Goal: Information Seeking & Learning: Learn about a topic

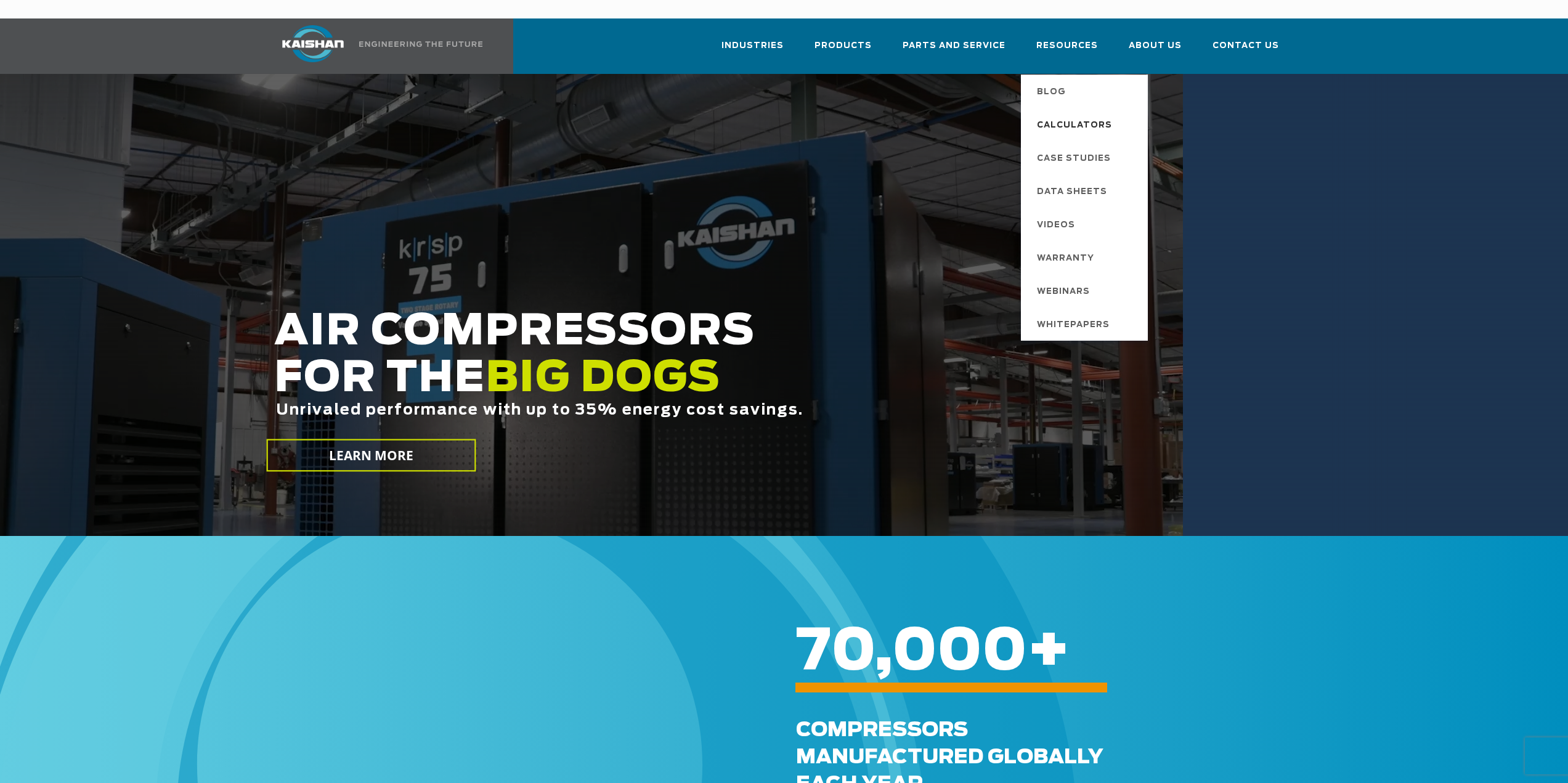
click at [1091, 115] on span "Calculators" at bounding box center [1074, 125] width 75 height 21
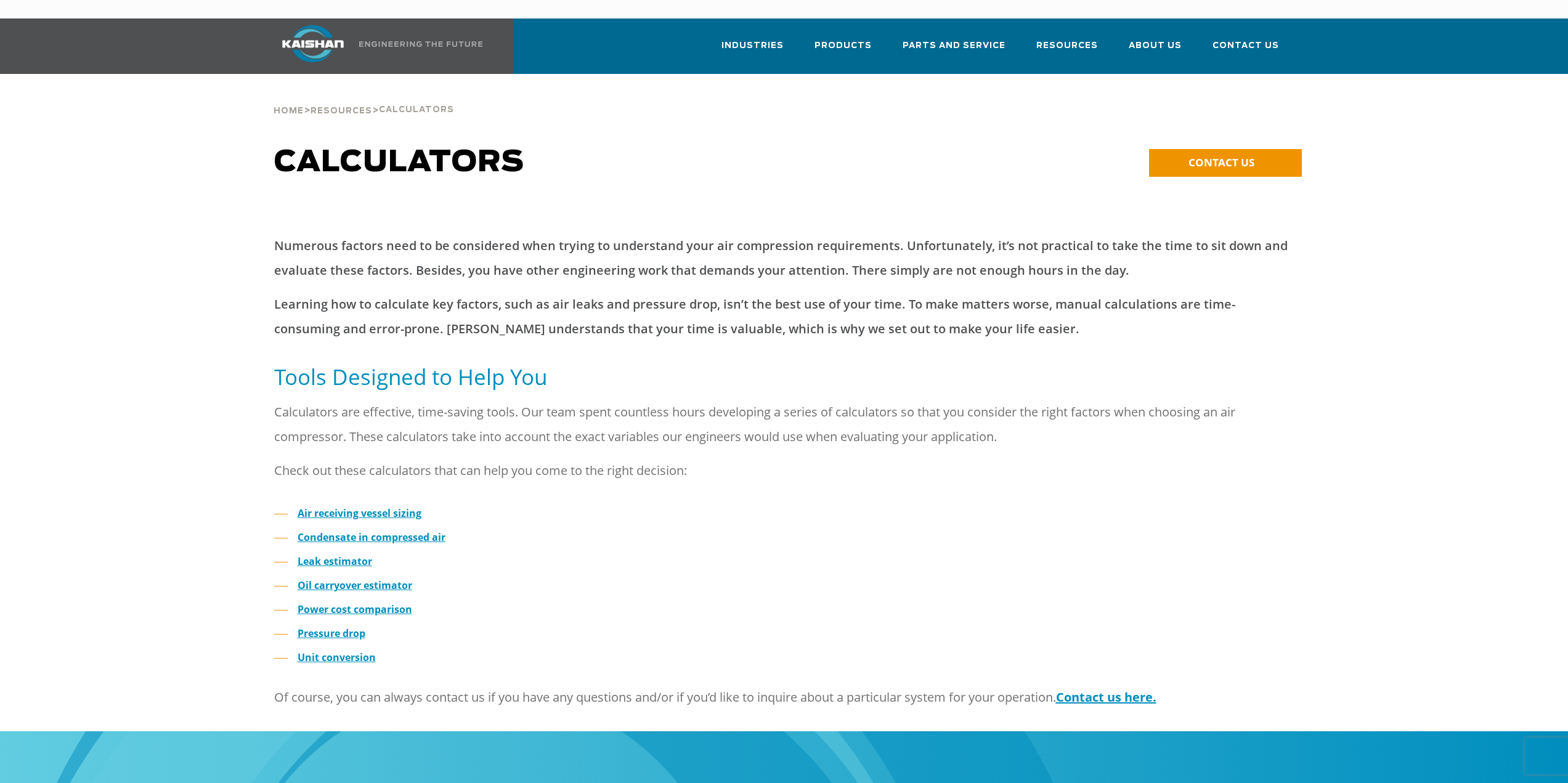
click at [650, 505] on ul "Air receiving vessel sizing Condensate in compressed air Leak estimator Oil car…" at bounding box center [784, 586] width 1021 height 162
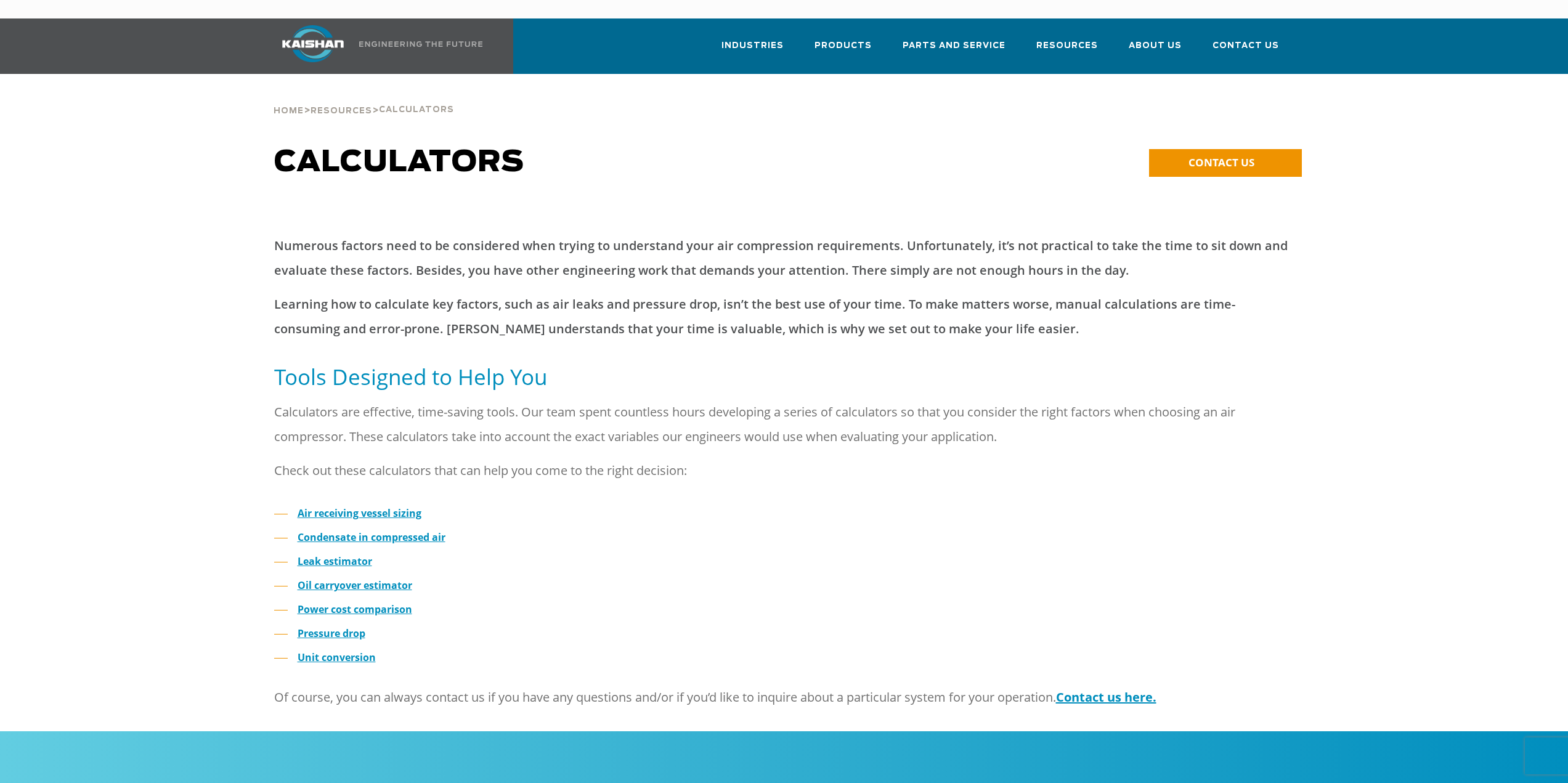
scroll to position [62, 0]
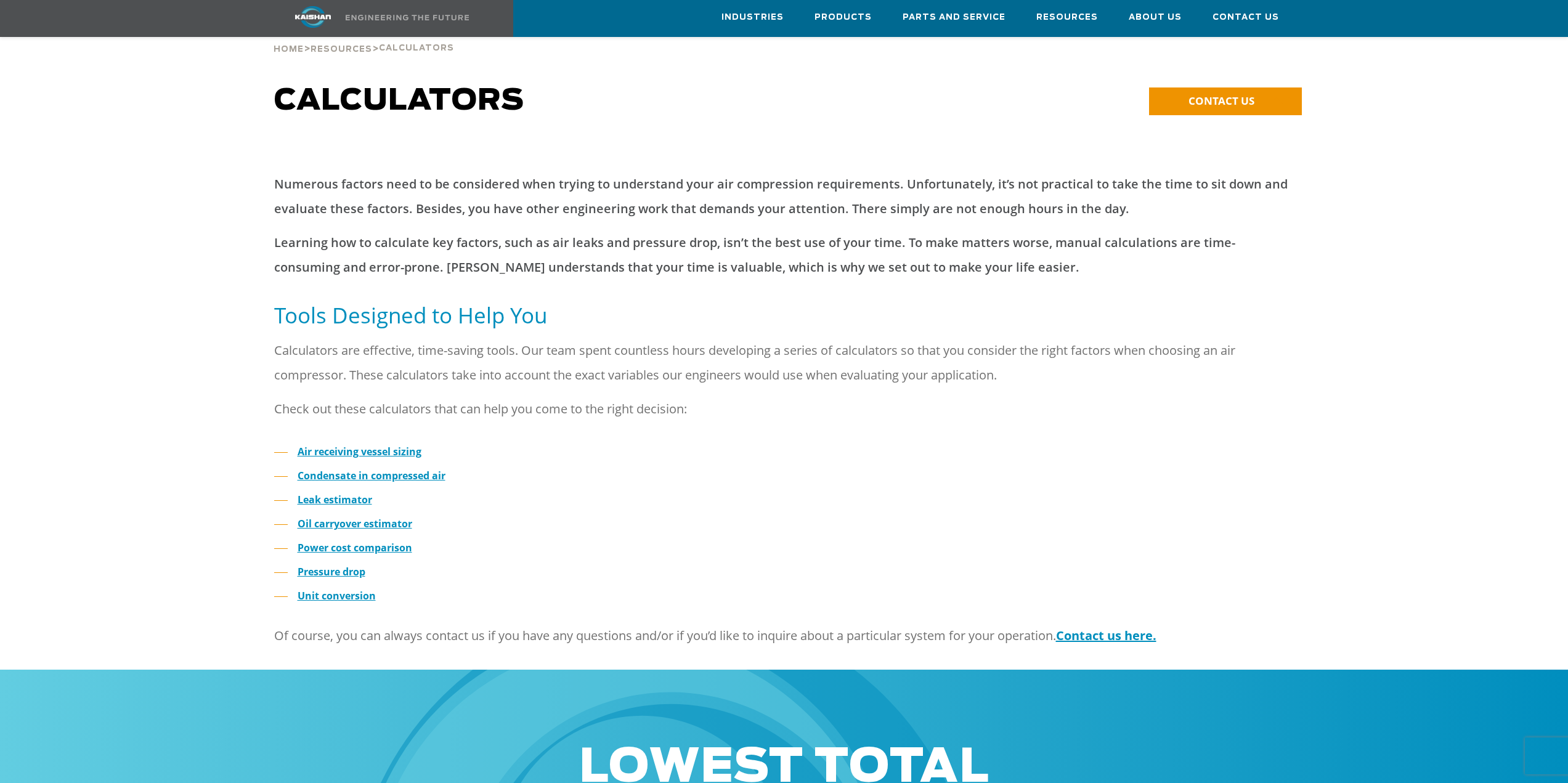
click at [431, 563] on li "Pressure drop" at bounding box center [784, 572] width 1021 height 18
drag, startPoint x: 445, startPoint y: 600, endPoint x: 485, endPoint y: 579, distance: 45.2
click at [466, 590] on div "Air receiving vessel sizing Condensate in compressed air Leak estimator Oil car…" at bounding box center [784, 533] width 1035 height 180
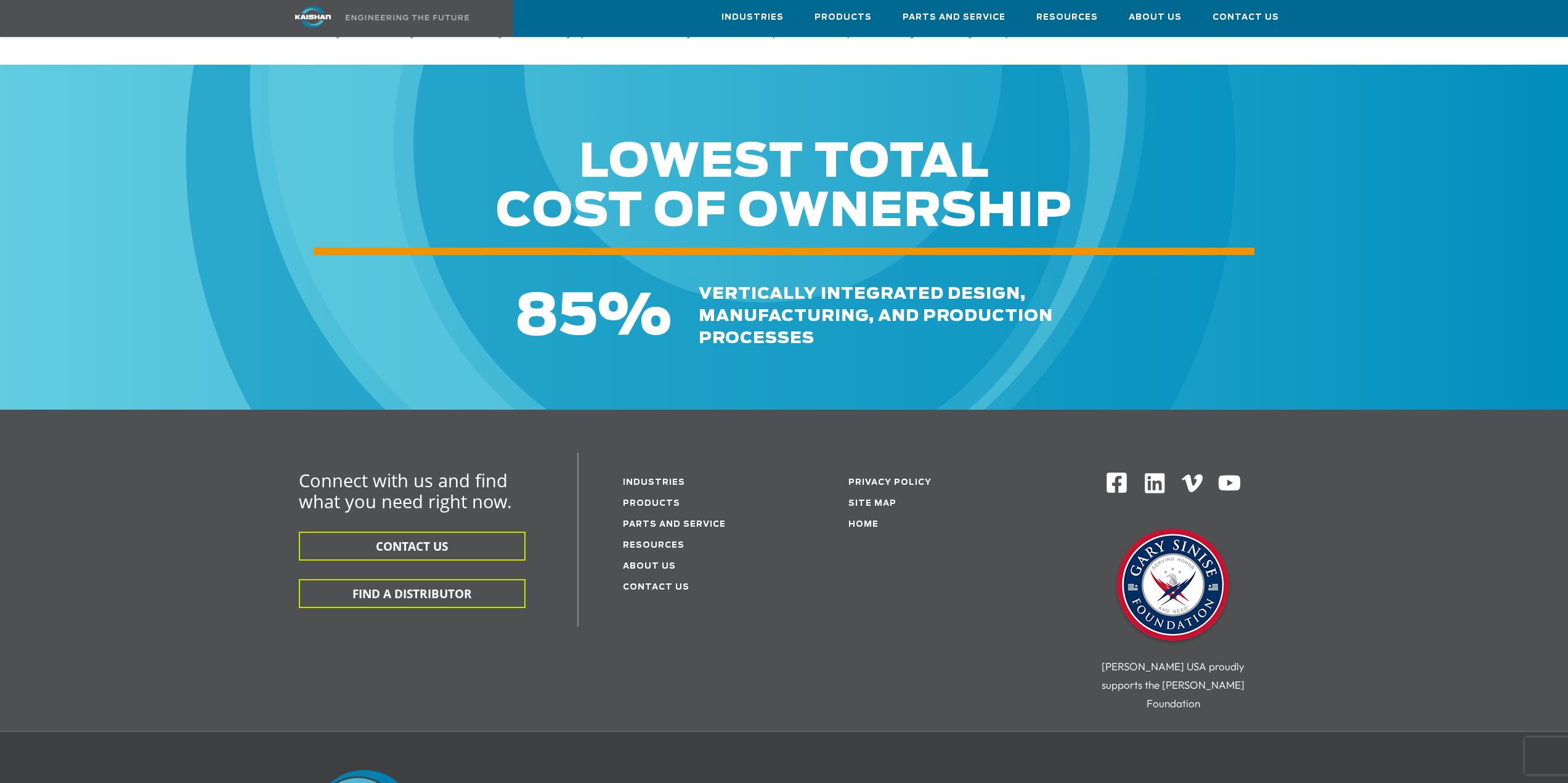
scroll to position [678, 0]
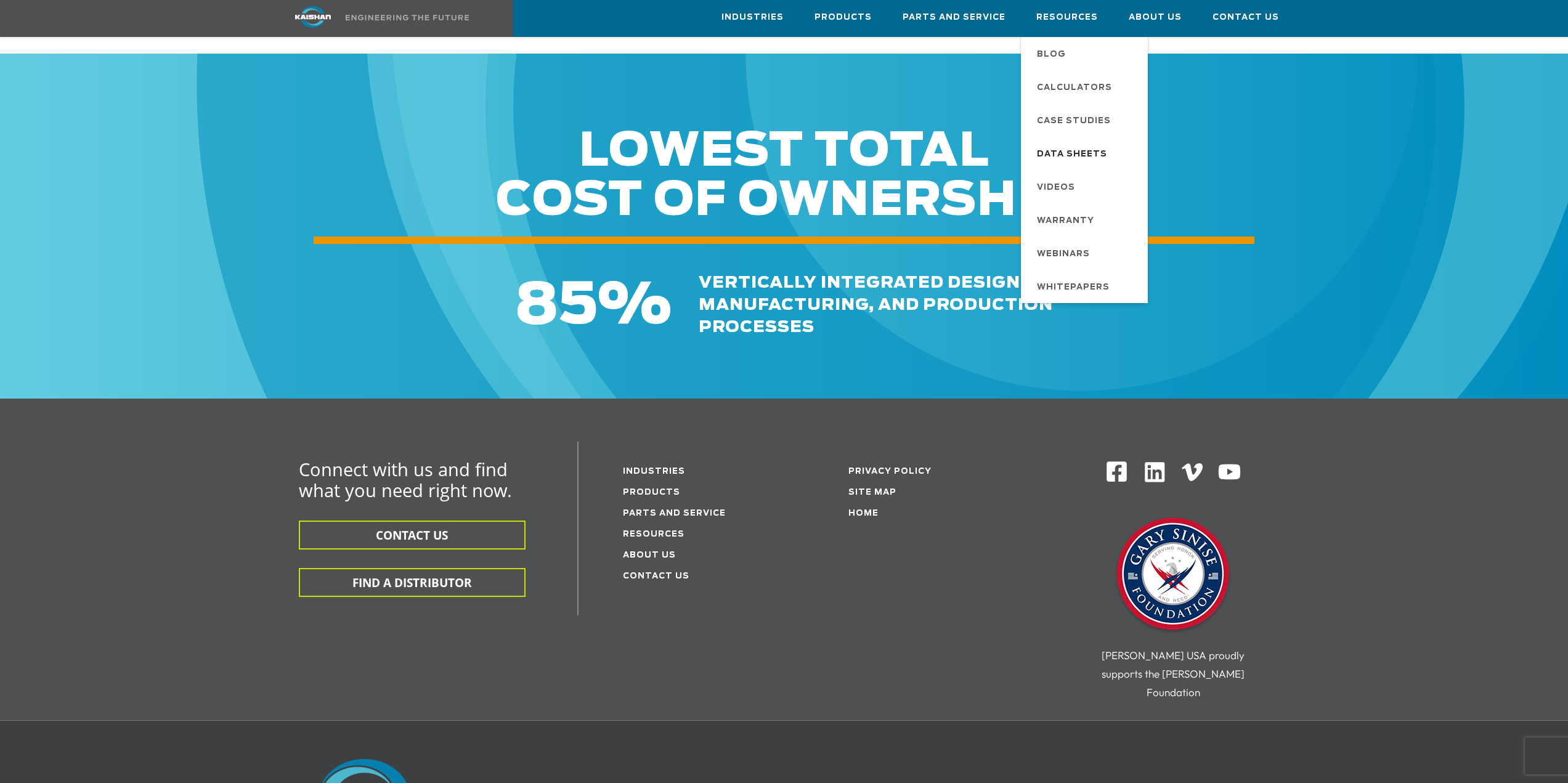
click at [1068, 150] on span "Data Sheets" at bounding box center [1072, 154] width 71 height 21
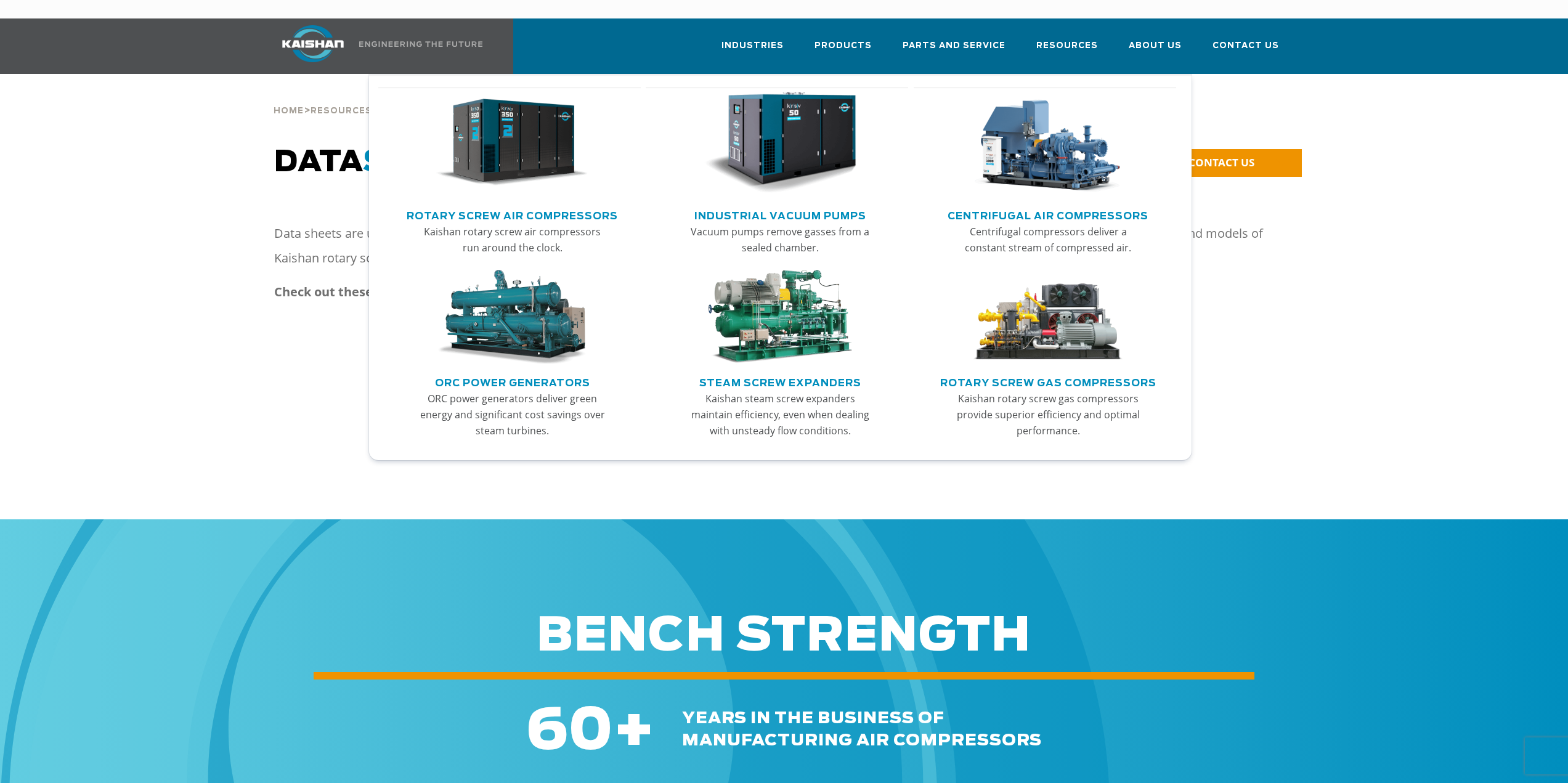
click at [544, 205] on link "Rotary Screw Air Compressors" at bounding box center [512, 214] width 212 height 18
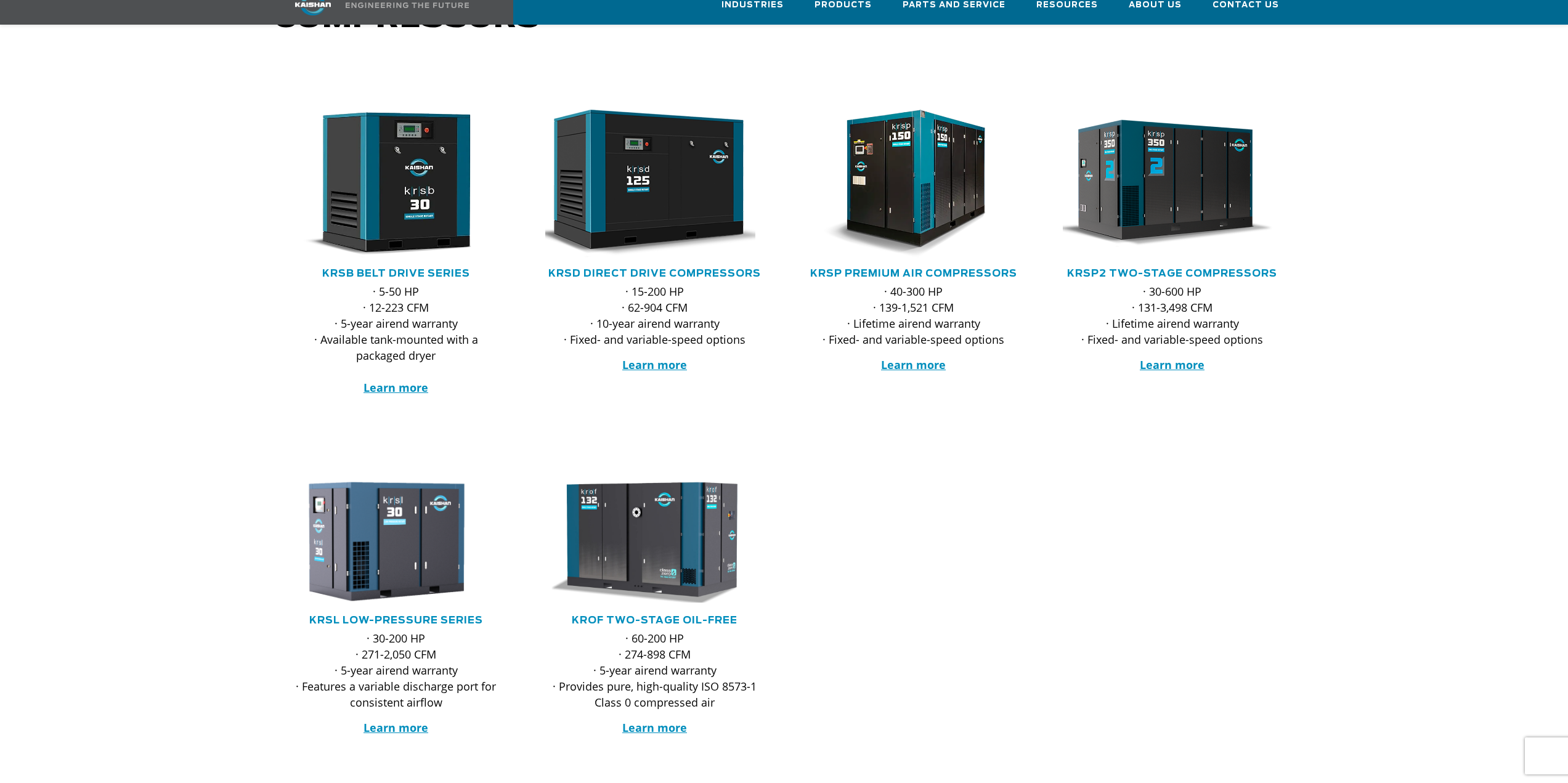
scroll to position [185, 0]
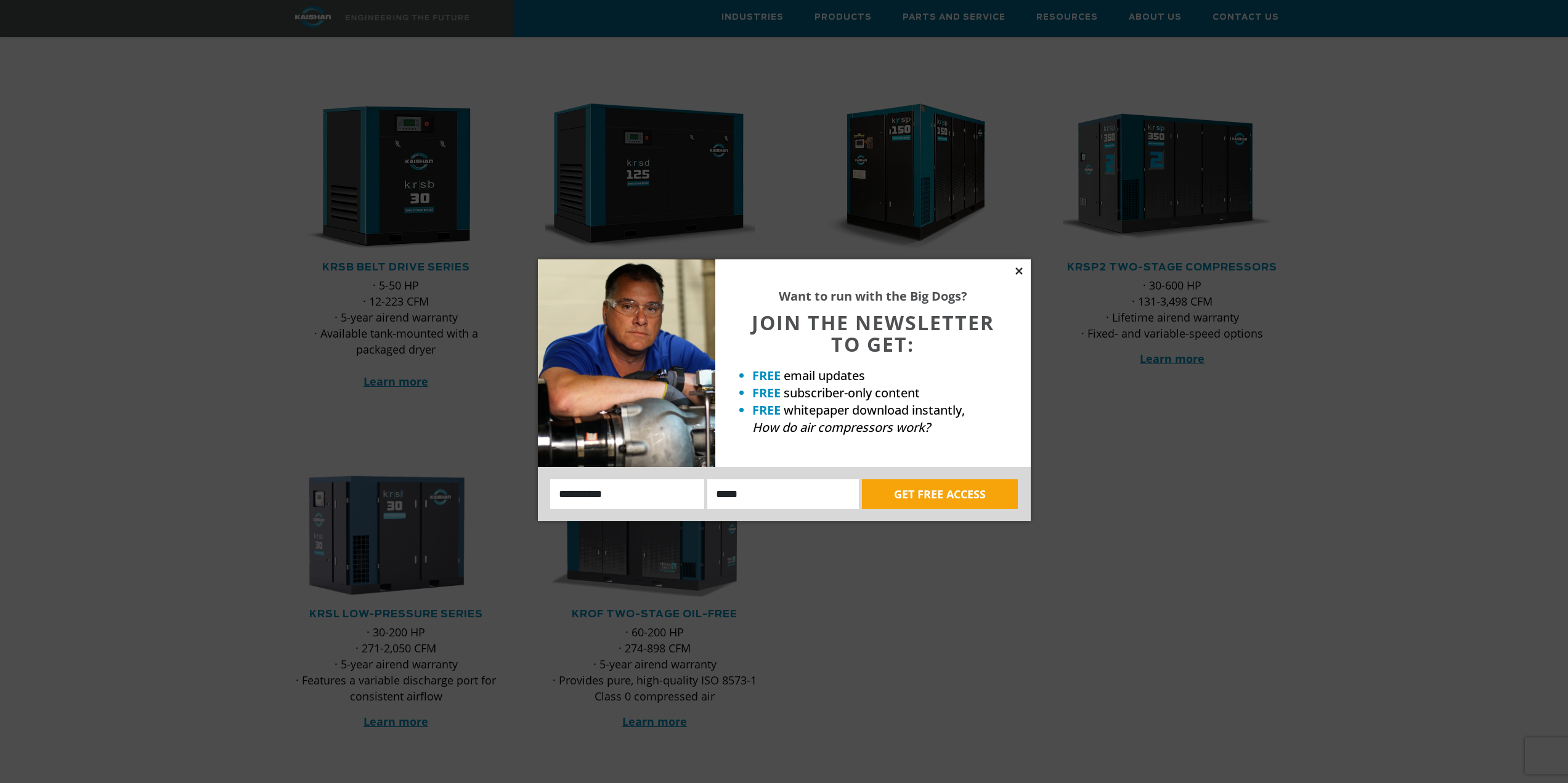
click at [1019, 272] on icon at bounding box center [1019, 271] width 7 height 7
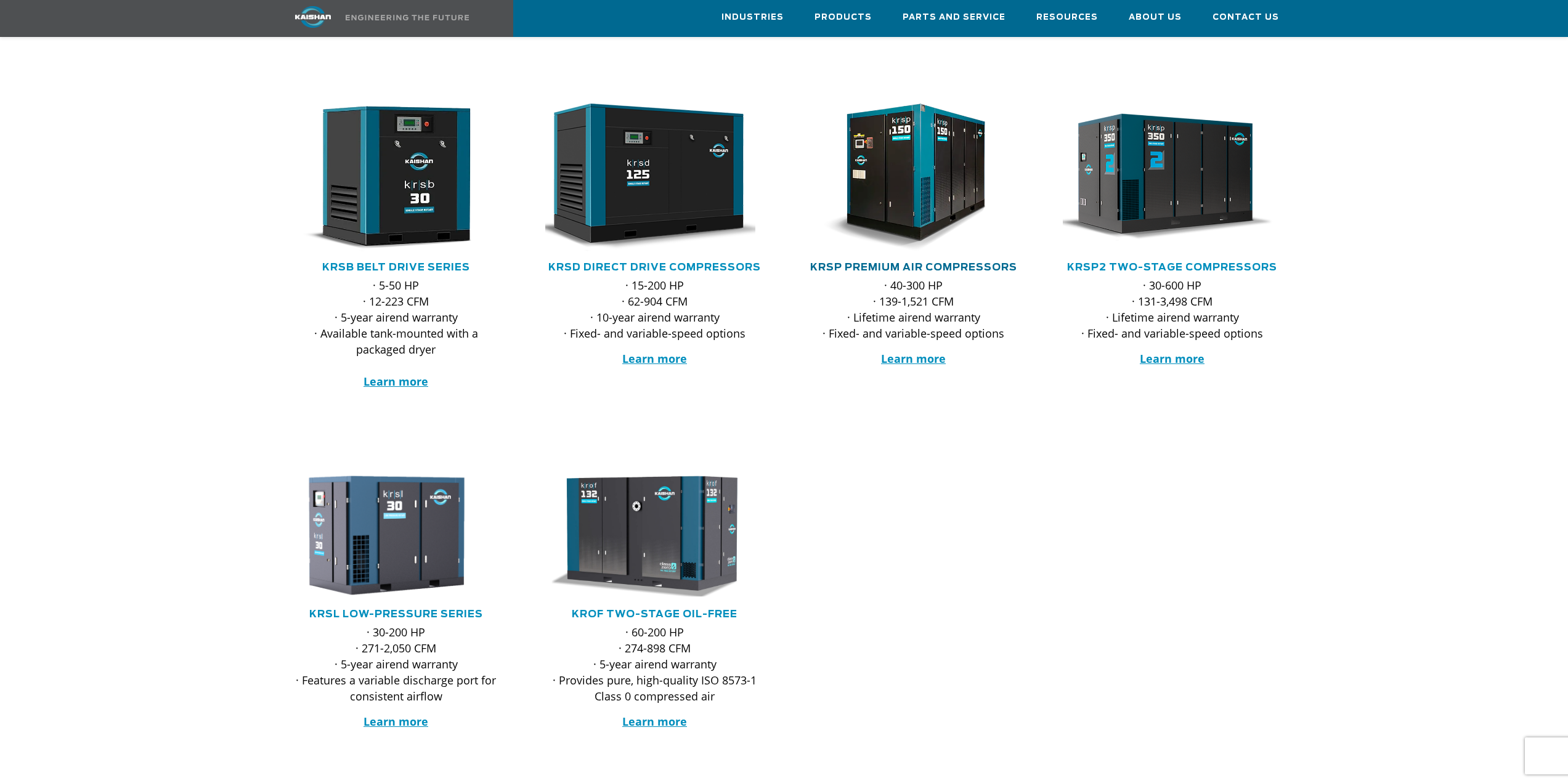
click at [1004, 263] on link "KRSP Premium Air Compressors" at bounding box center [914, 268] width 207 height 10
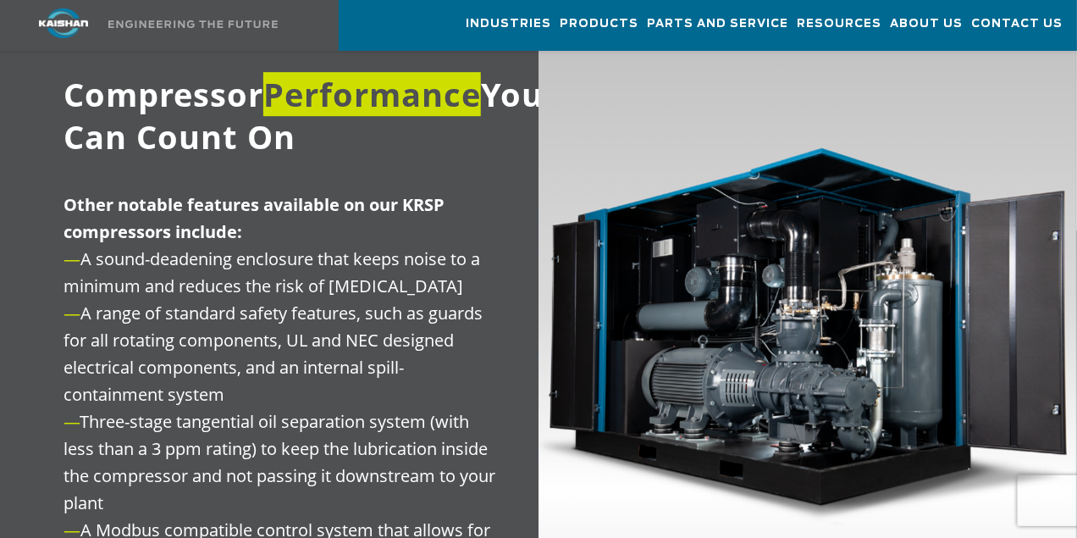
scroll to position [1701, 0]
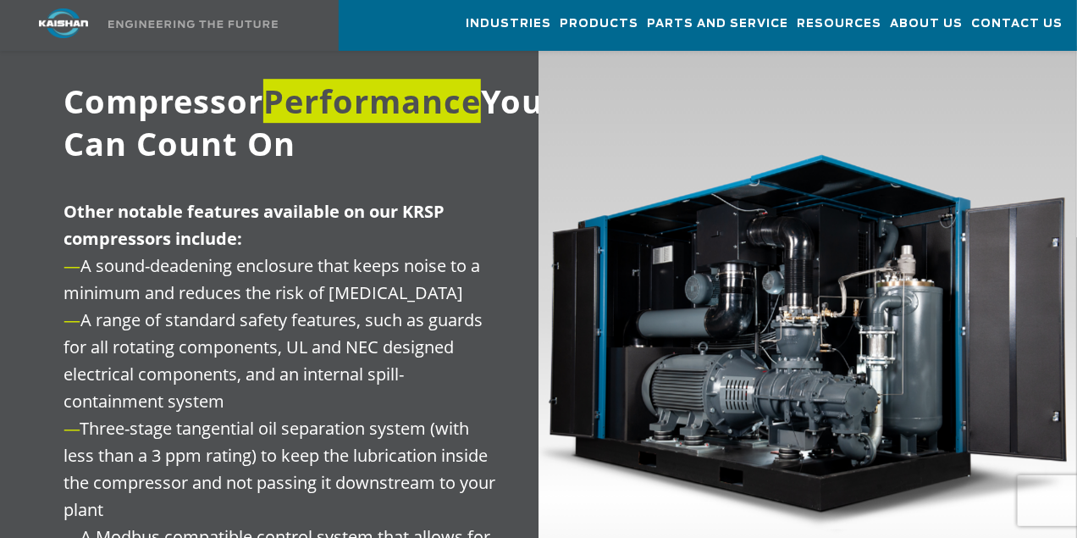
click at [634, 133] on img at bounding box center [809, 350] width 540 height 609
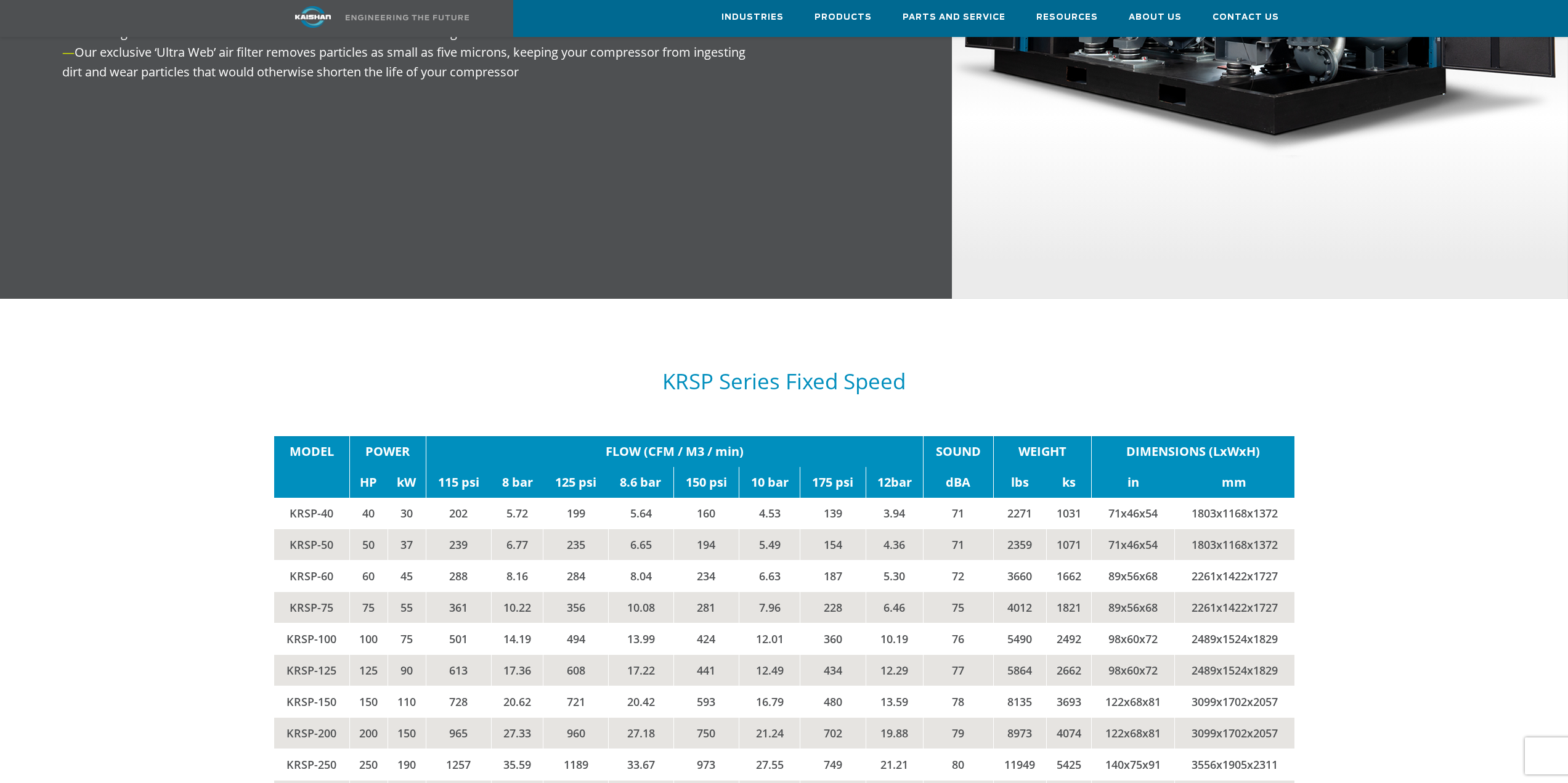
scroll to position [2039, 0]
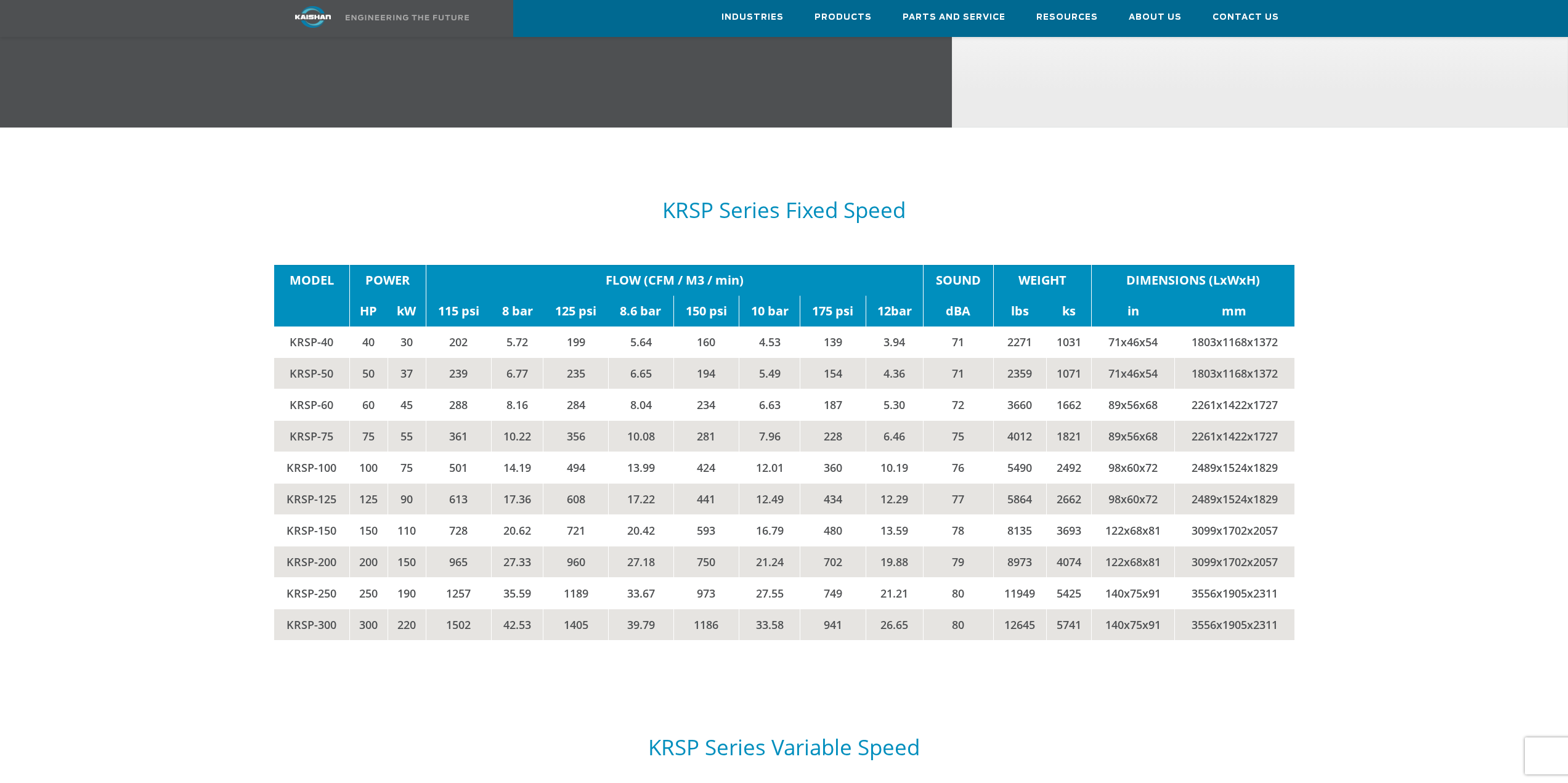
click at [901, 360] on td "4.36" at bounding box center [894, 373] width 57 height 31
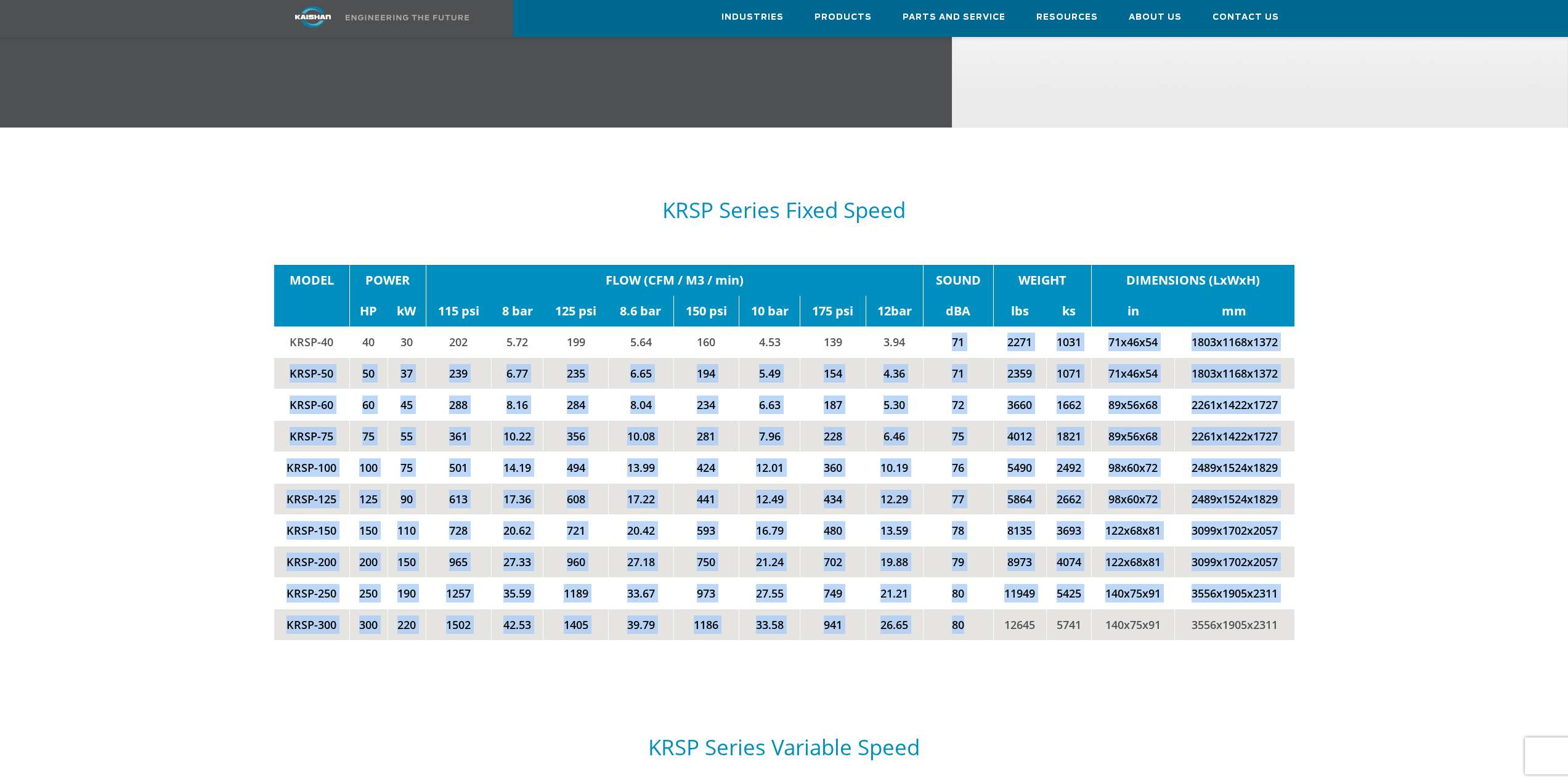
drag, startPoint x: 948, startPoint y: 326, endPoint x: 981, endPoint y: 617, distance: 292.9
click at [981, 617] on tbody "MODEL POWER FLOW (CFM / M3 / min) SOUND WEIGHT DIMENSIONS (LxWxH) HP kW 115 psi…" at bounding box center [784, 453] width 1021 height 375
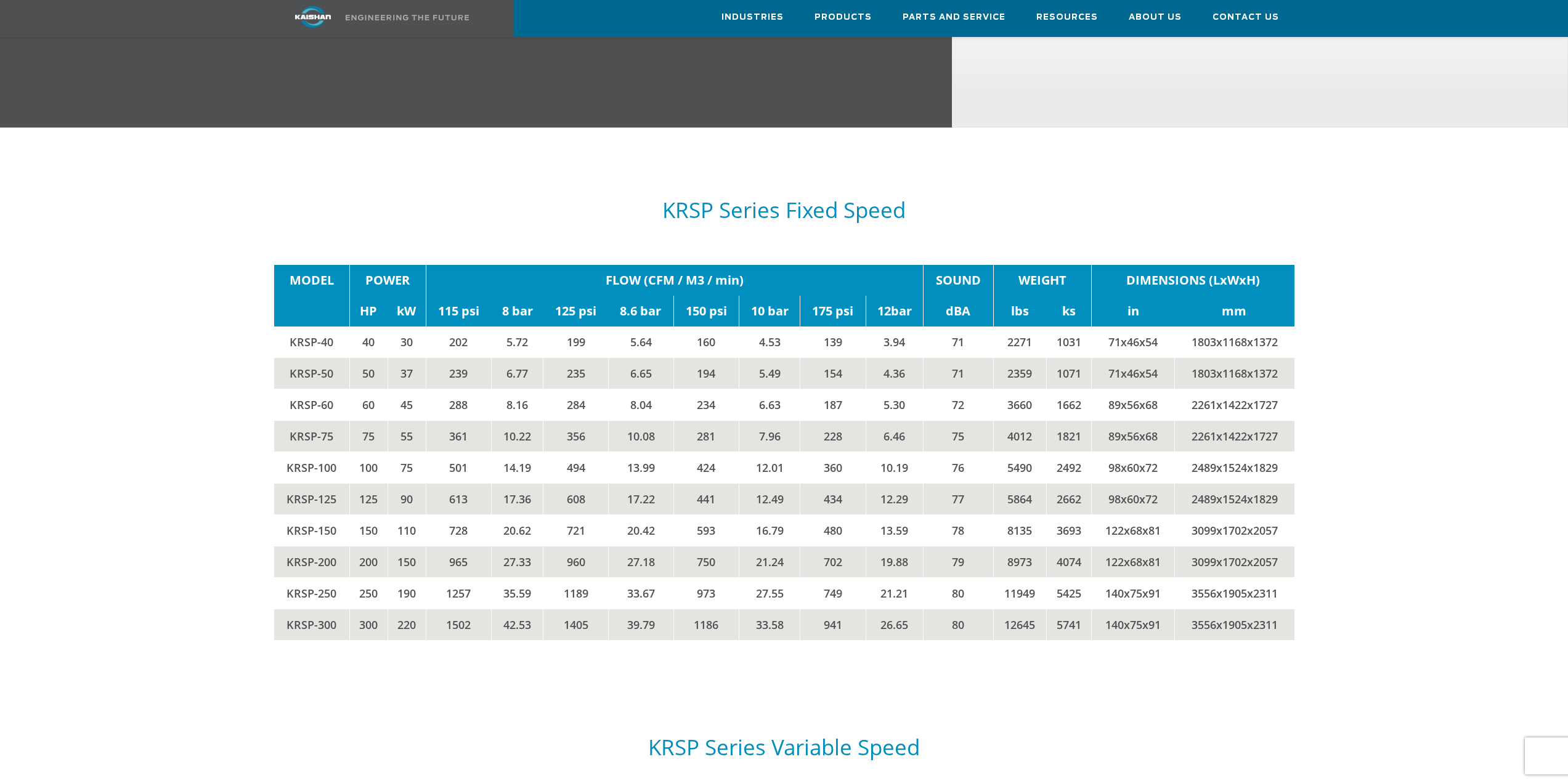
click at [980, 624] on div "MODEL POWER FLOW (CFM / M3 / min) SOUND WEIGHT DIMENSIONS (LxWxH) HP kW 115 psi…" at bounding box center [784, 465] width 1035 height 400
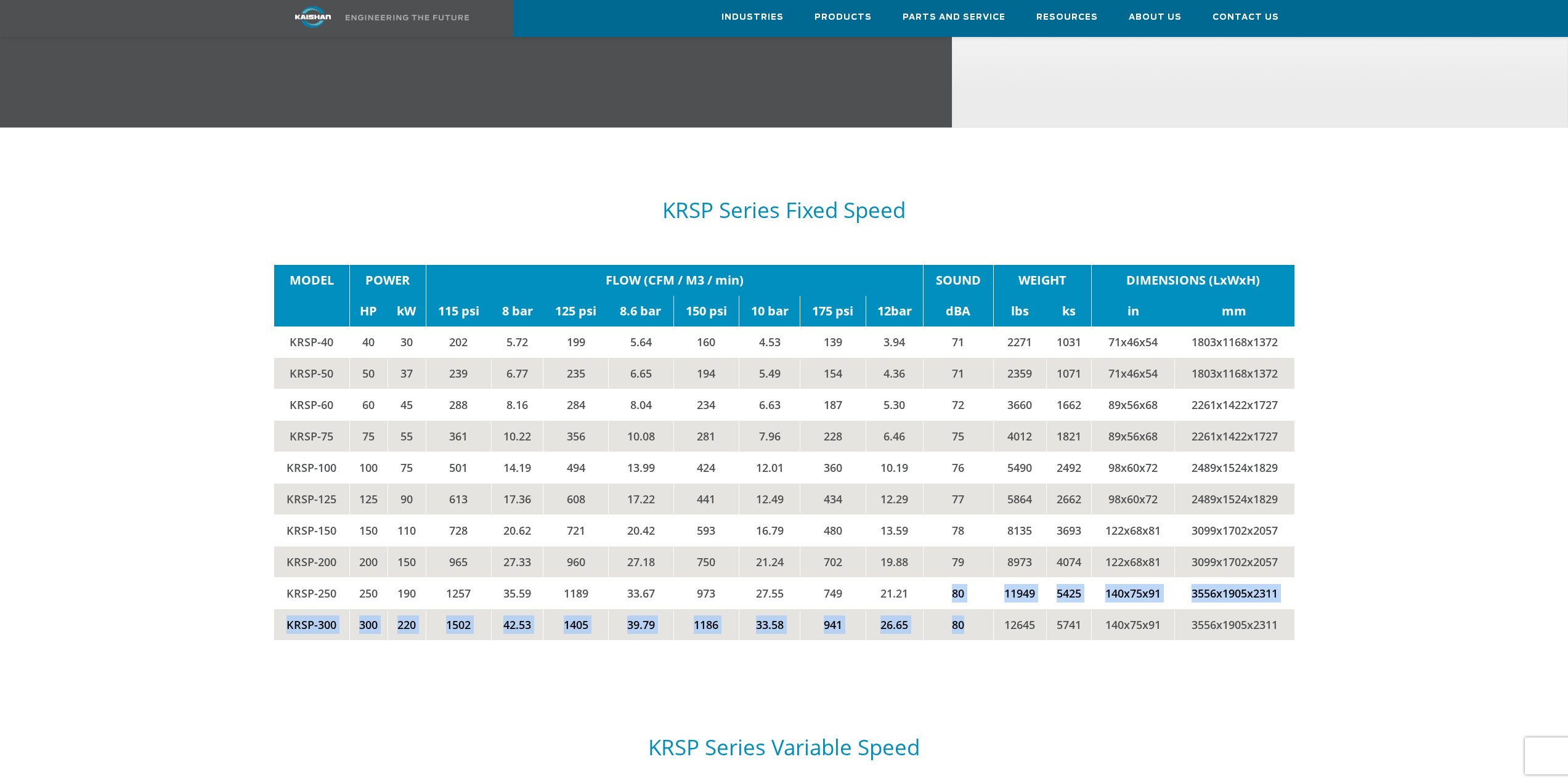
drag, startPoint x: 980, startPoint y: 595, endPoint x: 948, endPoint y: 584, distance: 33.8
click at [948, 584] on tbody "MODEL POWER FLOW (CFM / M3 / min) SOUND WEIGHT DIMENSIONS (LxWxH) HP kW 115 psi…" at bounding box center [784, 453] width 1021 height 375
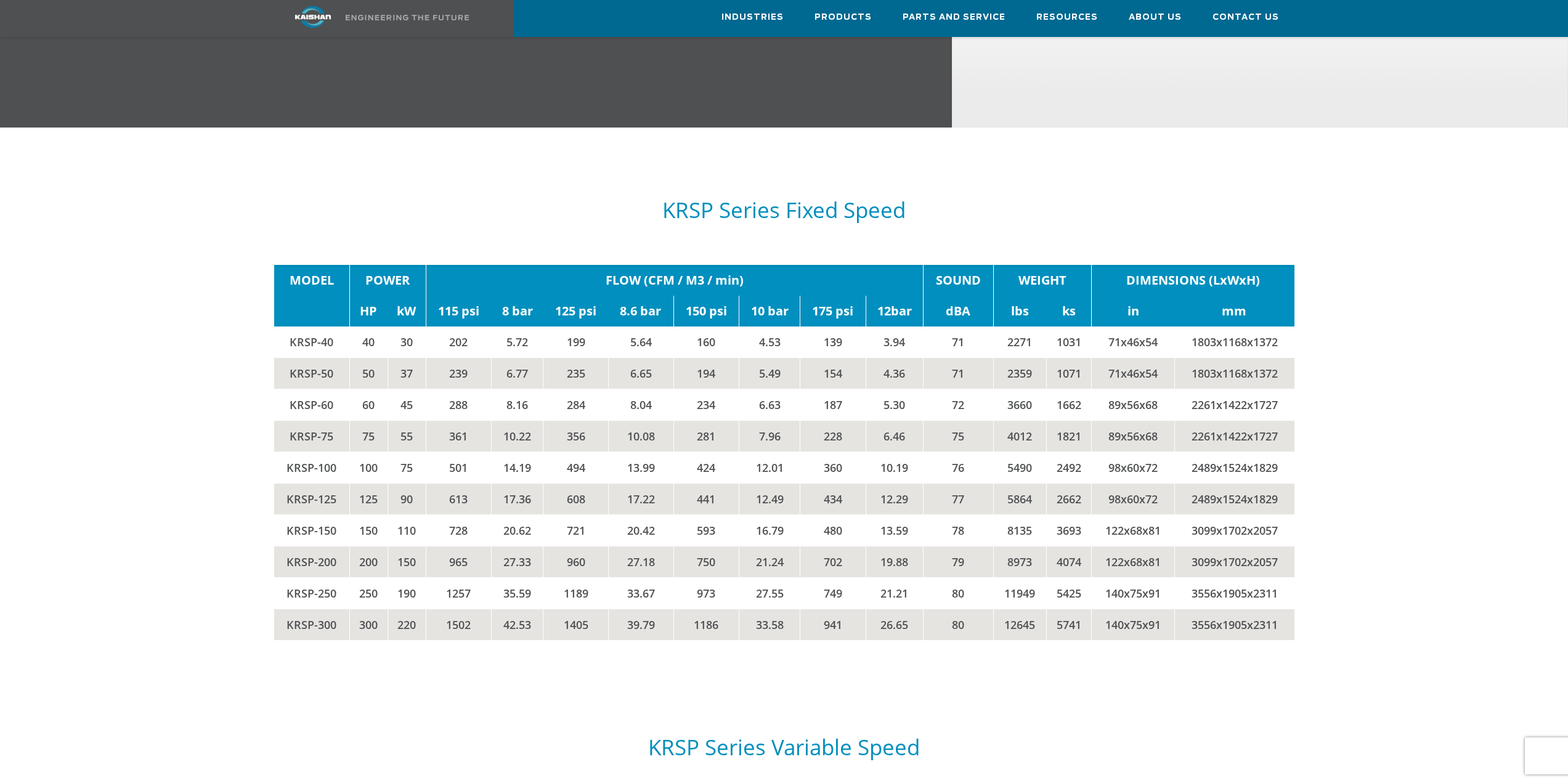
click at [956, 629] on div "MODEL POWER FLOW (CFM / M3 / min) SOUND WEIGHT DIMENSIONS (LxWxH) HP kW 115 psi…" at bounding box center [784, 465] width 1035 height 400
drag, startPoint x: 953, startPoint y: 585, endPoint x: 937, endPoint y: 567, distance: 24.1
click at [937, 578] on td "80" at bounding box center [958, 593] width 71 height 31
click at [948, 609] on td "80" at bounding box center [958, 624] width 71 height 31
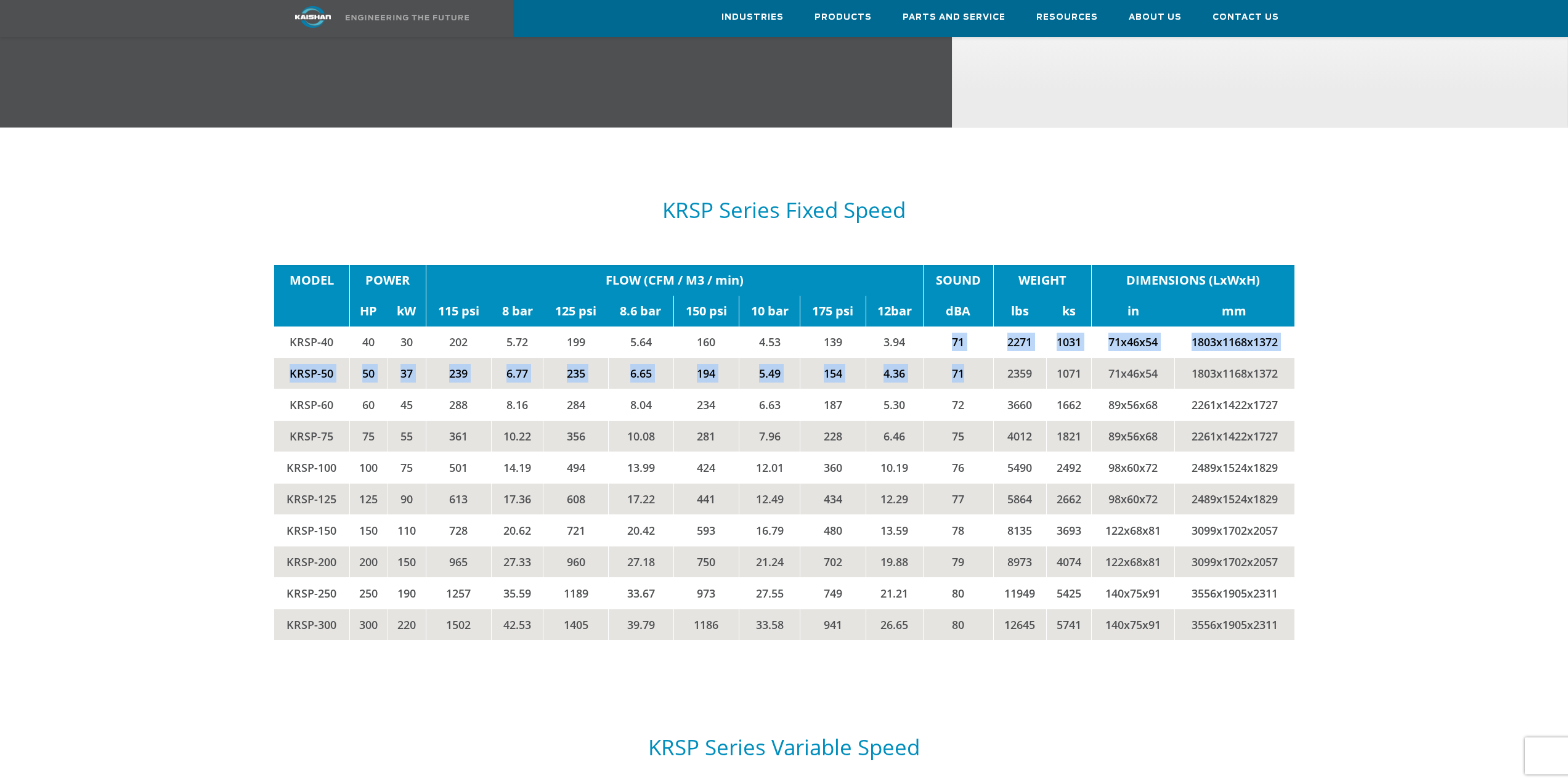
drag, startPoint x: 942, startPoint y: 323, endPoint x: 980, endPoint y: 413, distance: 97.7
click at [968, 365] on tbody "MODEL POWER FLOW (CFM / M3 / min) SOUND WEIGHT DIMENSIONS (LxWxH) HP kW 115 psi…" at bounding box center [784, 453] width 1021 height 375
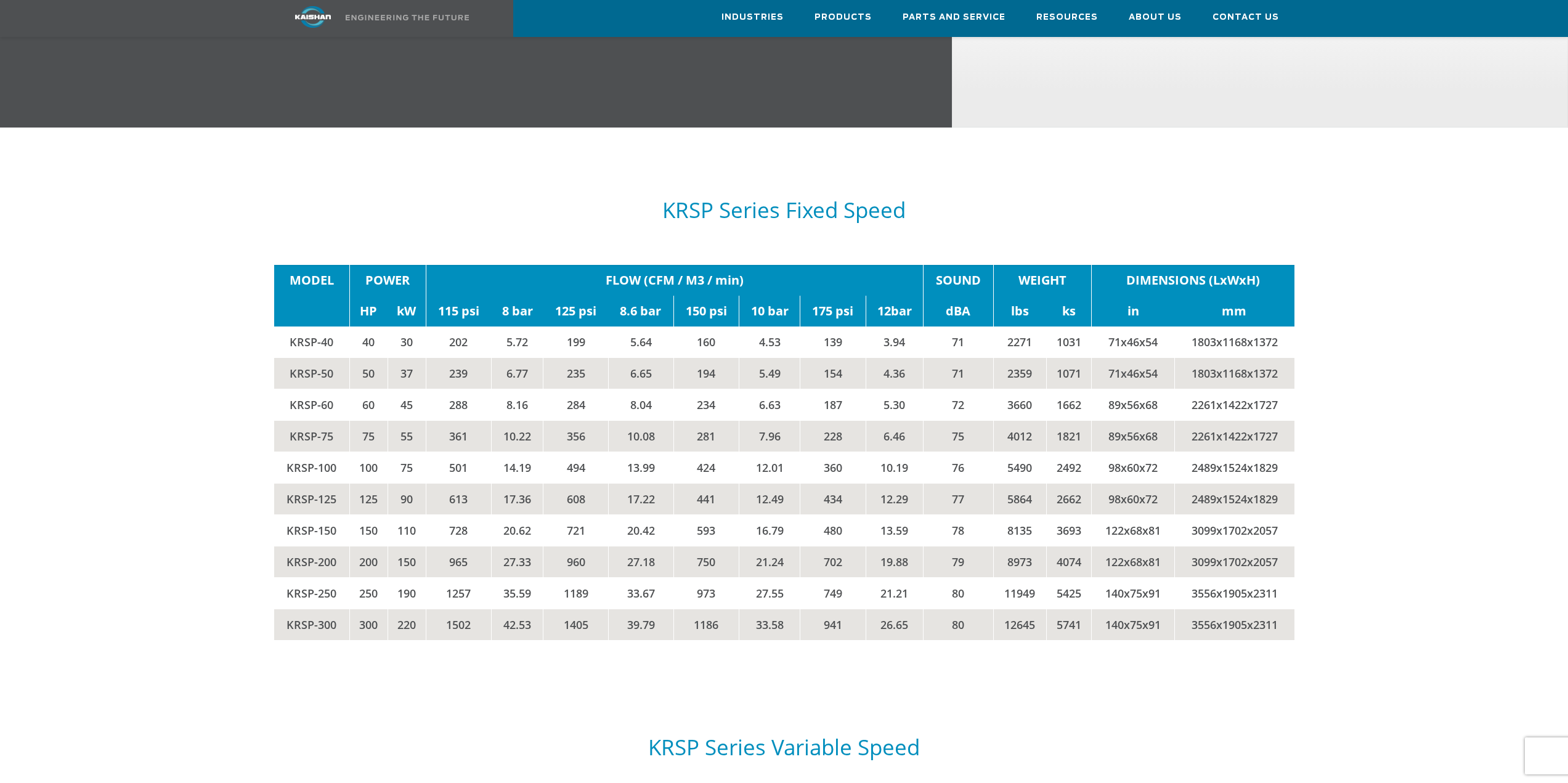
click at [984, 452] on td "76" at bounding box center [958, 467] width 71 height 31
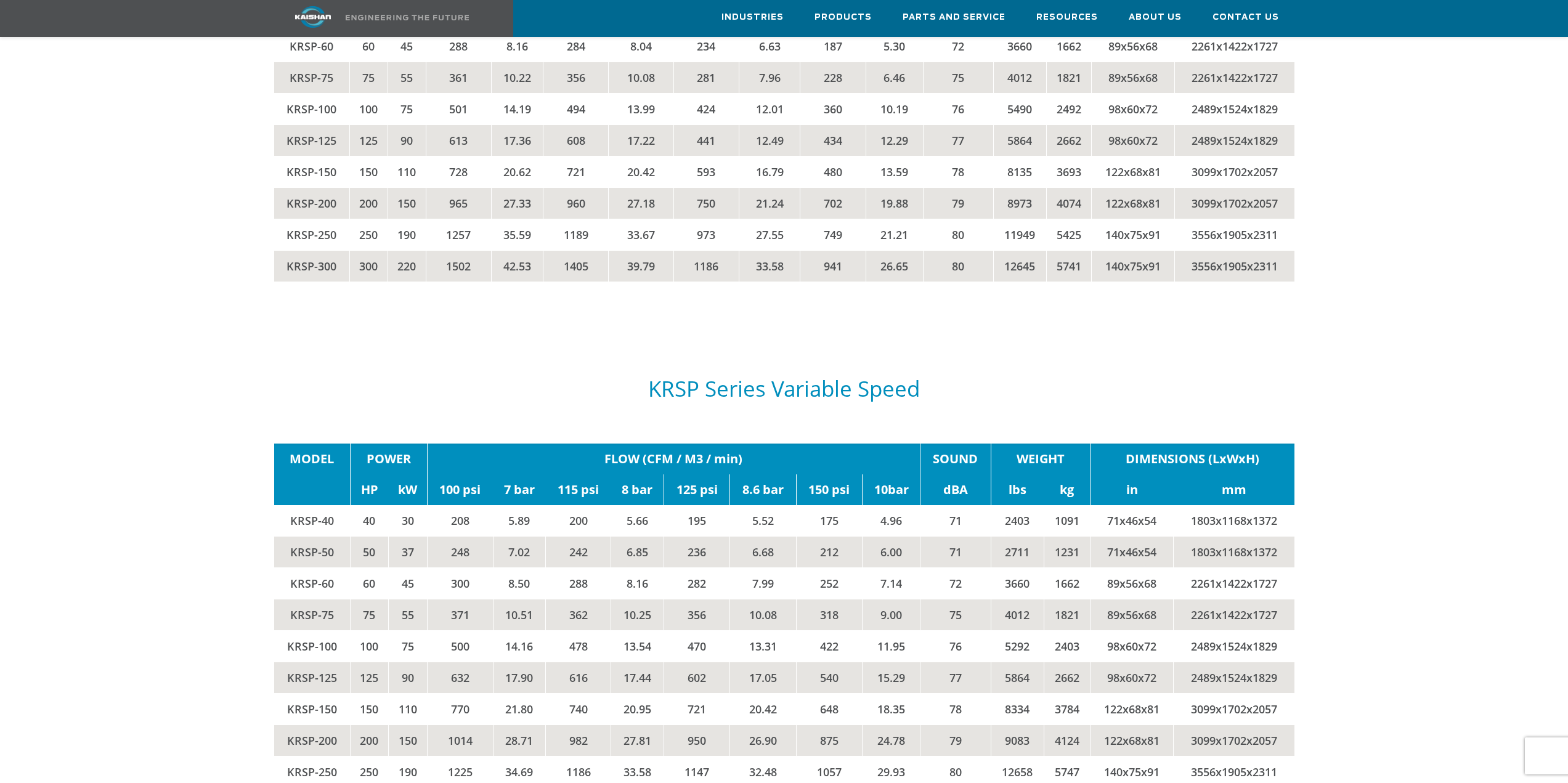
scroll to position [2409, 0]
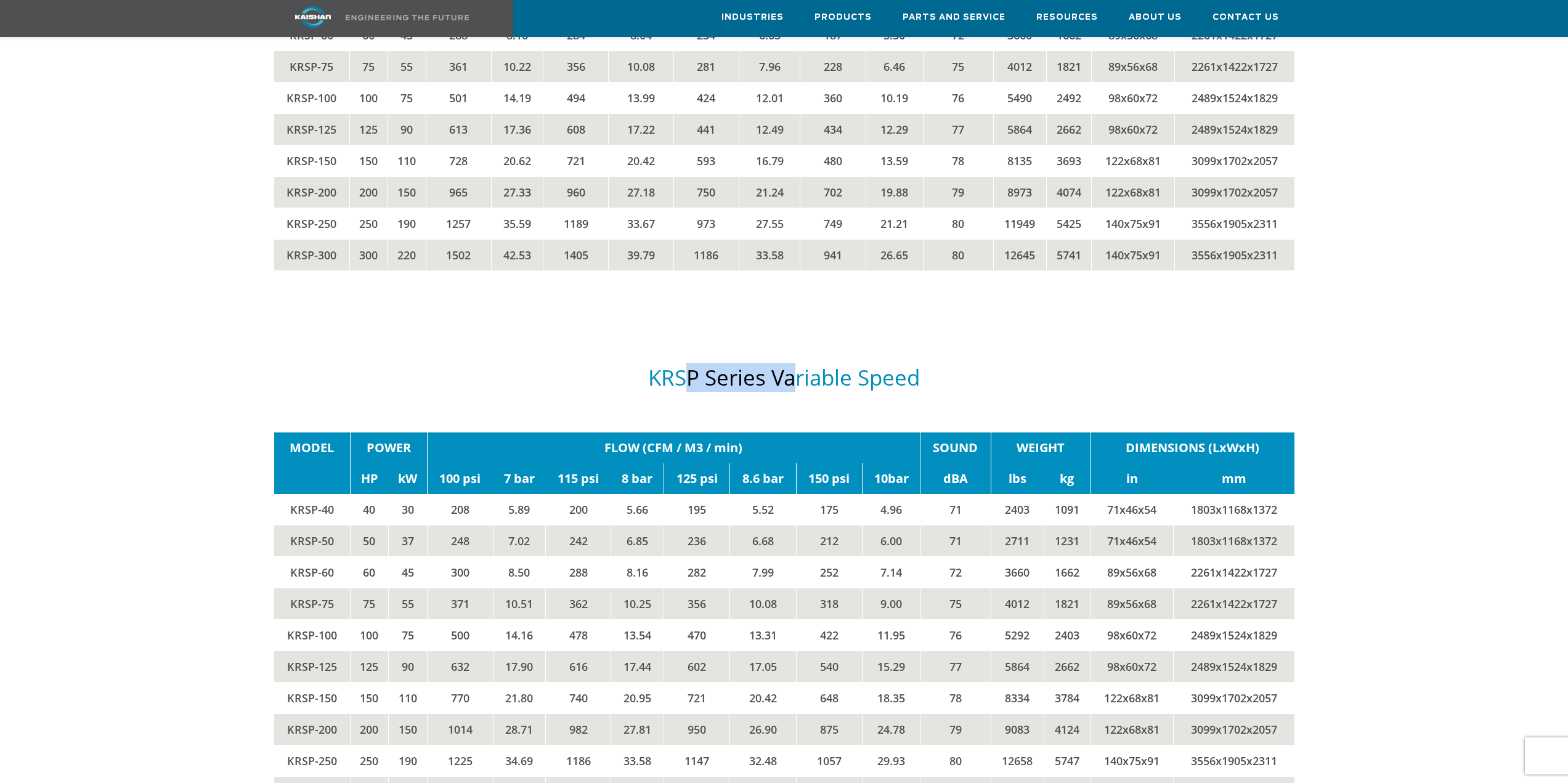
drag, startPoint x: 689, startPoint y: 328, endPoint x: 839, endPoint y: 316, distance: 150.5
click at [813, 335] on div "KRSP Series Variable Speed" at bounding box center [784, 378] width 1021 height 85
click at [980, 335] on div "KRSP Series Variable Speed" at bounding box center [784, 378] width 1021 height 85
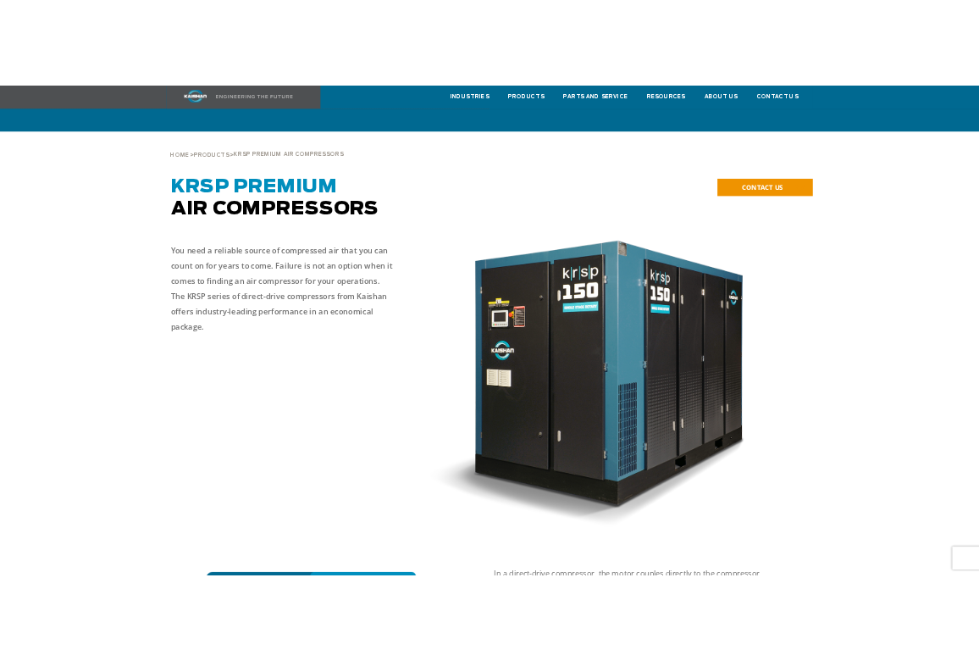
scroll to position [0, 0]
